Goal: Task Accomplishment & Management: Manage account settings

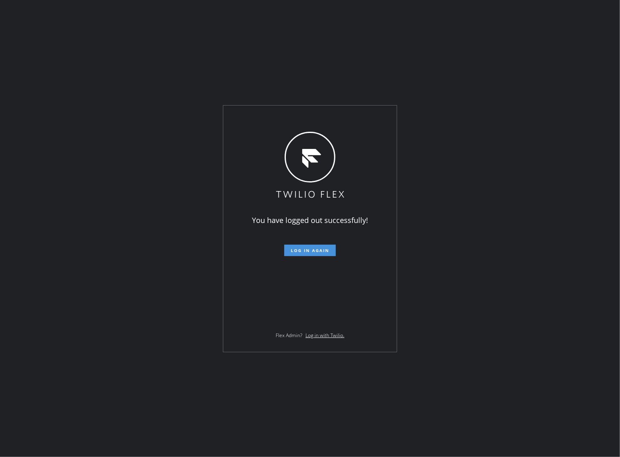
click at [305, 250] on span "Log in again" at bounding box center [310, 250] width 38 height 6
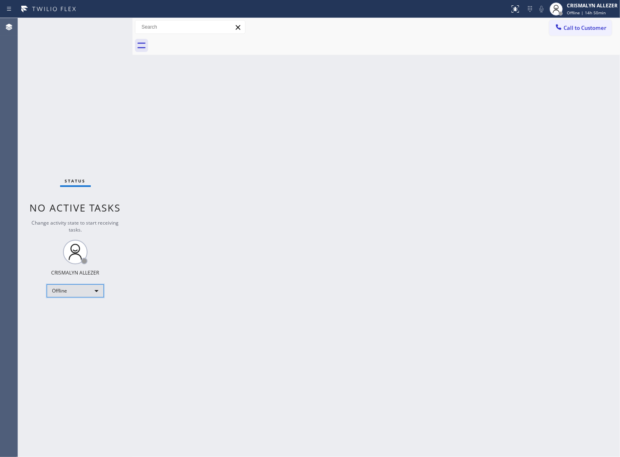
click at [97, 290] on div "Offline" at bounding box center [75, 290] width 57 height 13
click at [76, 323] on li "Unavailable" at bounding box center [75, 323] width 56 height 10
